Goal: Use online tool/utility: Utilize a website feature to perform a specific function

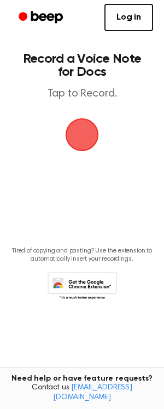
click at [82, 135] on span "button" at bounding box center [81, 134] width 33 height 33
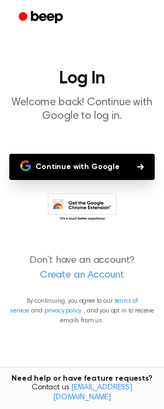
click at [78, 167] on button "Continue with Google" at bounding box center [81, 167] width 145 height 26
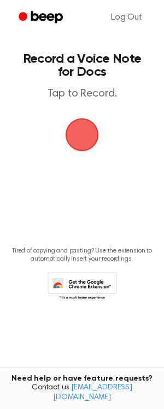
click at [80, 138] on span "button" at bounding box center [81, 134] width 37 height 37
click at [80, 138] on span "button" at bounding box center [81, 134] width 35 height 35
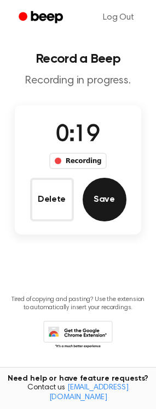
click at [94, 196] on button "Save" at bounding box center [104, 200] width 44 height 44
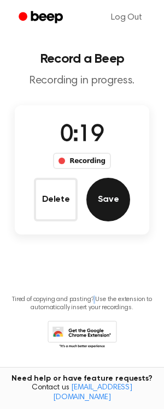
click at [94, 196] on main "Record a Beep Recording in progress. 0:19 Recording Delete Save Tired of copyin…" at bounding box center [82, 191] width 164 height 382
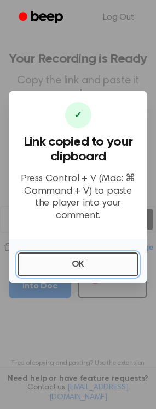
click at [79, 260] on button "OK" at bounding box center [77, 265] width 121 height 24
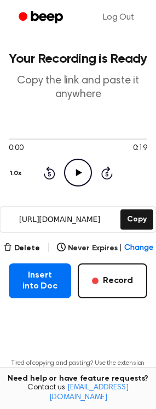
click at [79, 260] on div "Delete | Never Expires | Change Insert into Doc Record" at bounding box center [78, 270] width 138 height 57
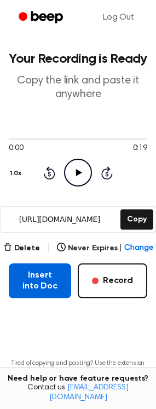
click at [46, 278] on button "Insert into Doc" at bounding box center [40, 281] width 62 height 35
click at [38, 272] on button "Insert into Doc" at bounding box center [40, 281] width 62 height 35
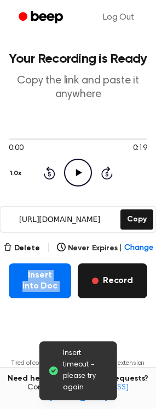
click at [115, 280] on button "Record" at bounding box center [112, 281] width 69 height 35
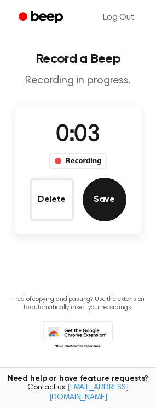
click at [99, 201] on button "Save" at bounding box center [104, 200] width 44 height 44
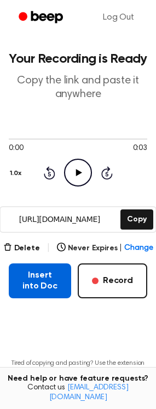
click at [35, 281] on button "Insert into Doc" at bounding box center [40, 281] width 62 height 35
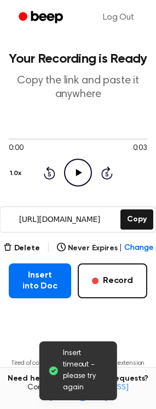
click at [35, 314] on main "Insert timeout - please try again Your Recording is Ready Copy the link and pas…" at bounding box center [78, 222] width 156 height 445
click at [35, 316] on main "Insert timeout - please try again Your Recording is Ready Copy the link and pas…" at bounding box center [78, 222] width 156 height 445
click at [126, 332] on main "Insert timeout - please try again Your Recording is Ready Copy the link and pas…" at bounding box center [78, 222] width 156 height 445
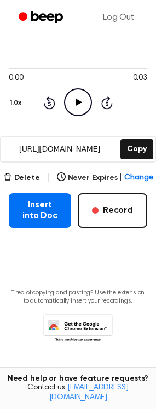
scroll to position [71, 0]
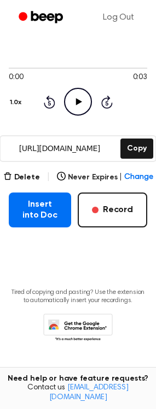
click at [71, 323] on icon at bounding box center [80, 330] width 51 height 19
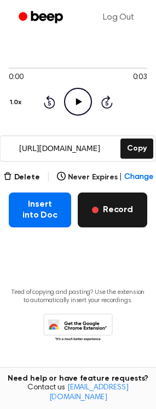
click at [116, 209] on button "Record" at bounding box center [112, 210] width 69 height 35
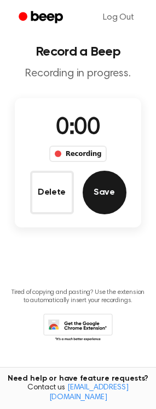
scroll to position [7, 0]
click at [98, 192] on button "Save" at bounding box center [104, 193] width 44 height 44
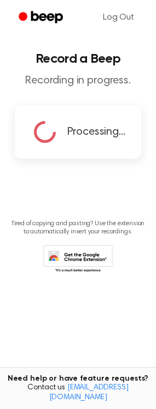
scroll to position [0, 0]
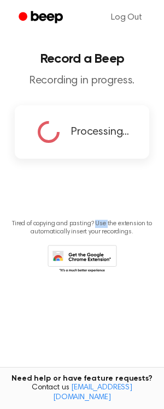
click at [98, 192] on main "Record a Beep Recording in progress. Processing... Tired of copying and pasting…" at bounding box center [82, 187] width 164 height 374
copy p "Use"
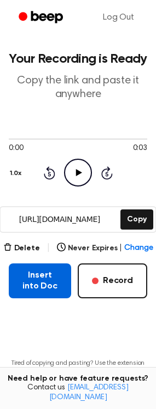
drag, startPoint x: 104, startPoint y: 406, endPoint x: 26, endPoint y: 272, distance: 154.4
click at [26, 272] on button "Insert into Doc" at bounding box center [40, 281] width 62 height 35
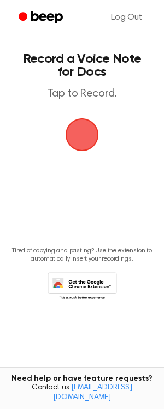
click at [82, 135] on span "button" at bounding box center [81, 134] width 35 height 35
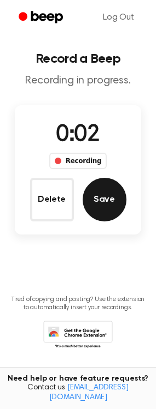
click at [99, 199] on button "Save" at bounding box center [104, 200] width 44 height 44
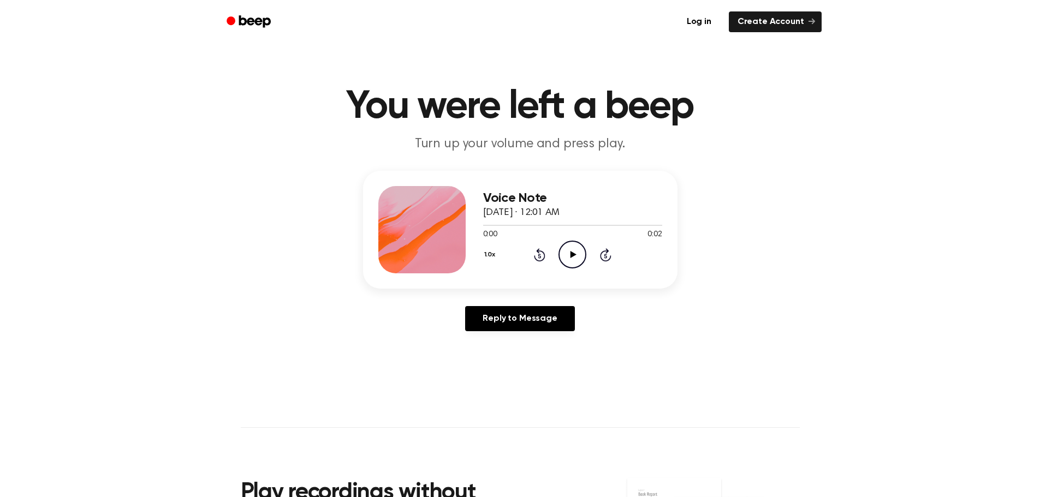
click at [580, 257] on icon "Play Audio" at bounding box center [572, 255] width 28 height 28
